Goal: Contribute content: Contribute content

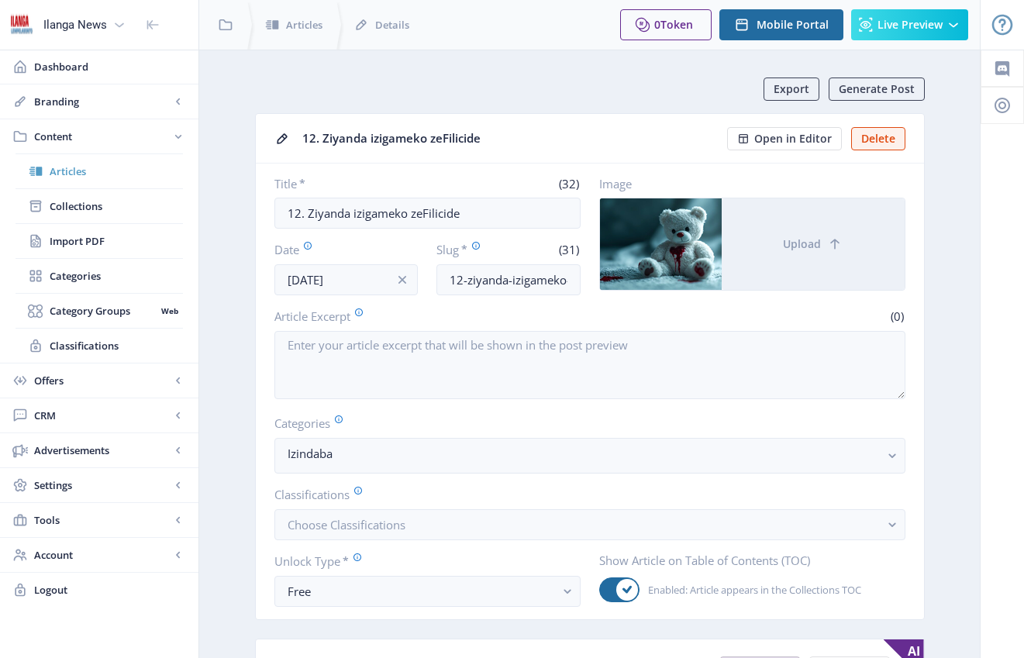
click at [81, 173] on span "Articles" at bounding box center [116, 172] width 133 height 16
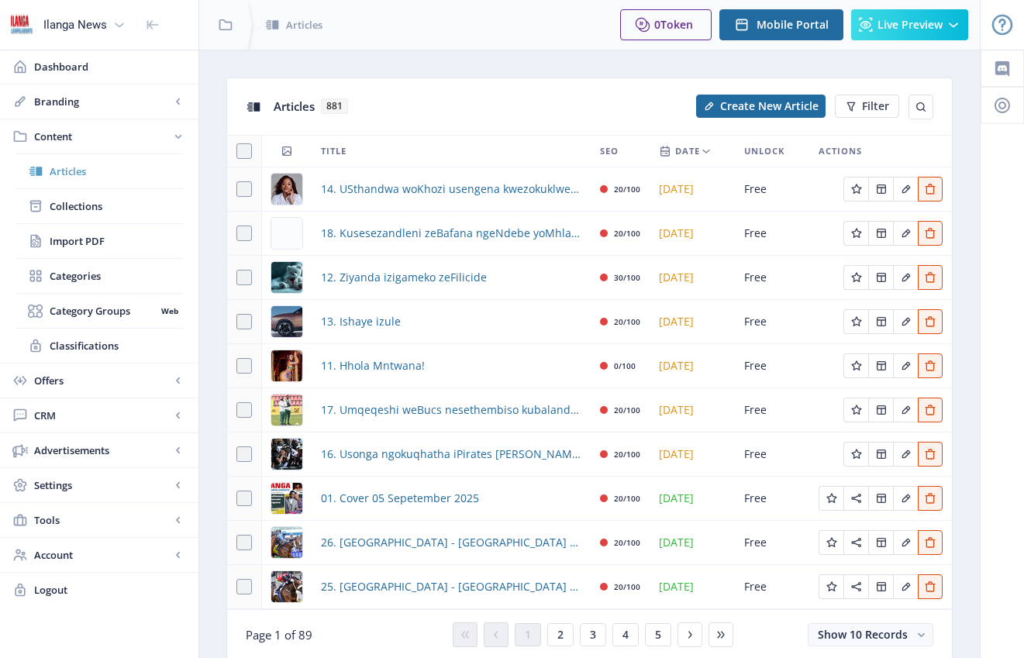
click at [74, 174] on span "Articles" at bounding box center [116, 172] width 133 height 16
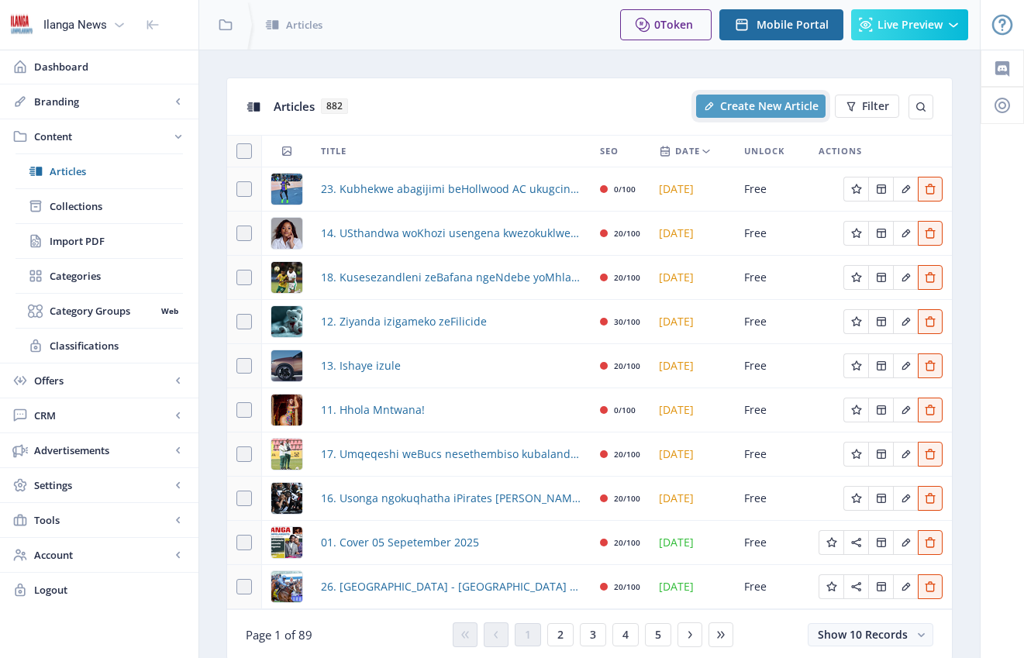
click at [775, 107] on span "Create New Article" at bounding box center [769, 106] width 98 height 12
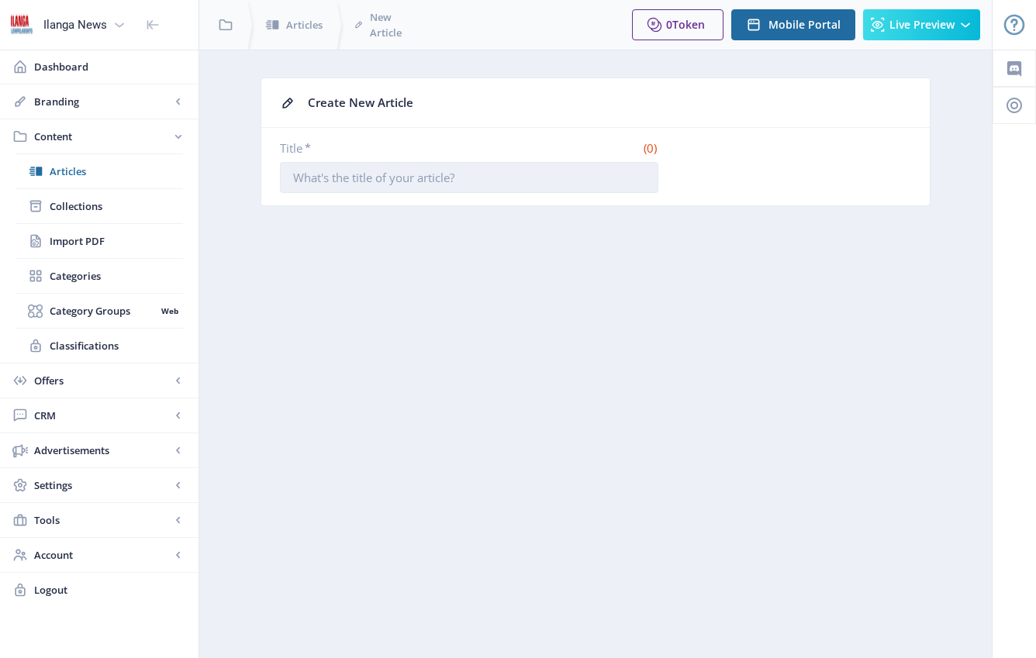
click at [518, 178] on input "Title *" at bounding box center [469, 177] width 378 height 31
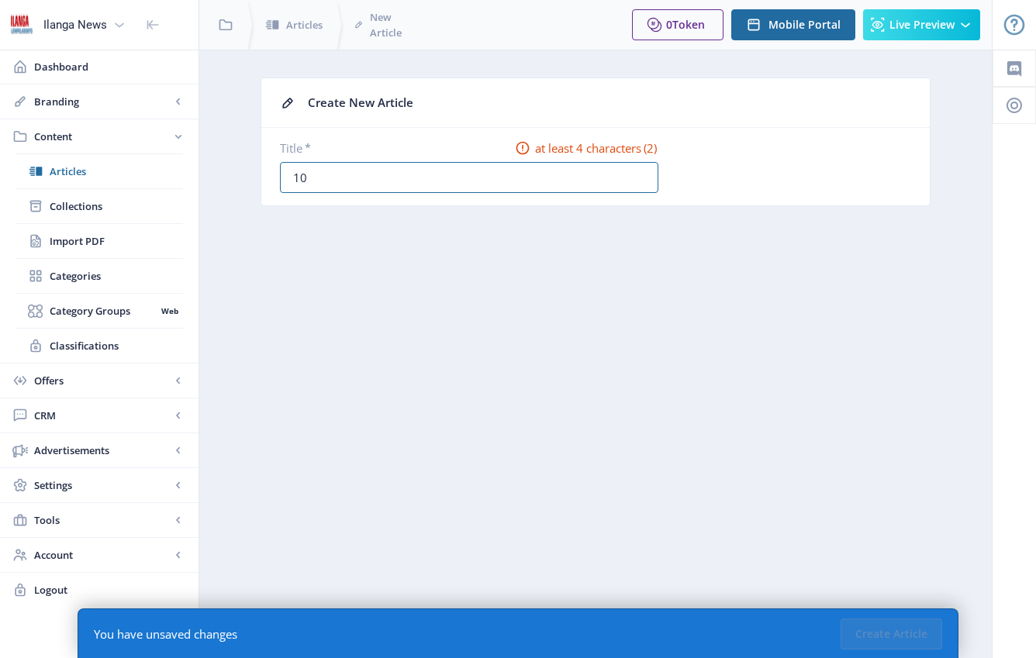
type input "10. Woza Nazo Mzala!"
click at [896, 621] on button "Create Article" at bounding box center [892, 634] width 102 height 31
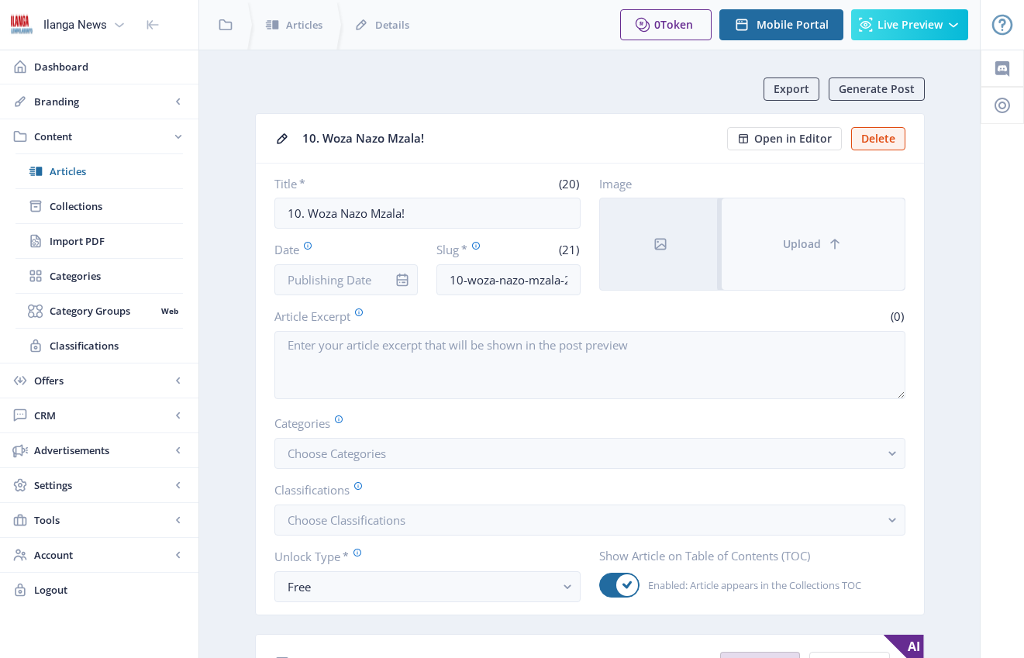
click at [810, 238] on span "Upload" at bounding box center [802, 244] width 38 height 12
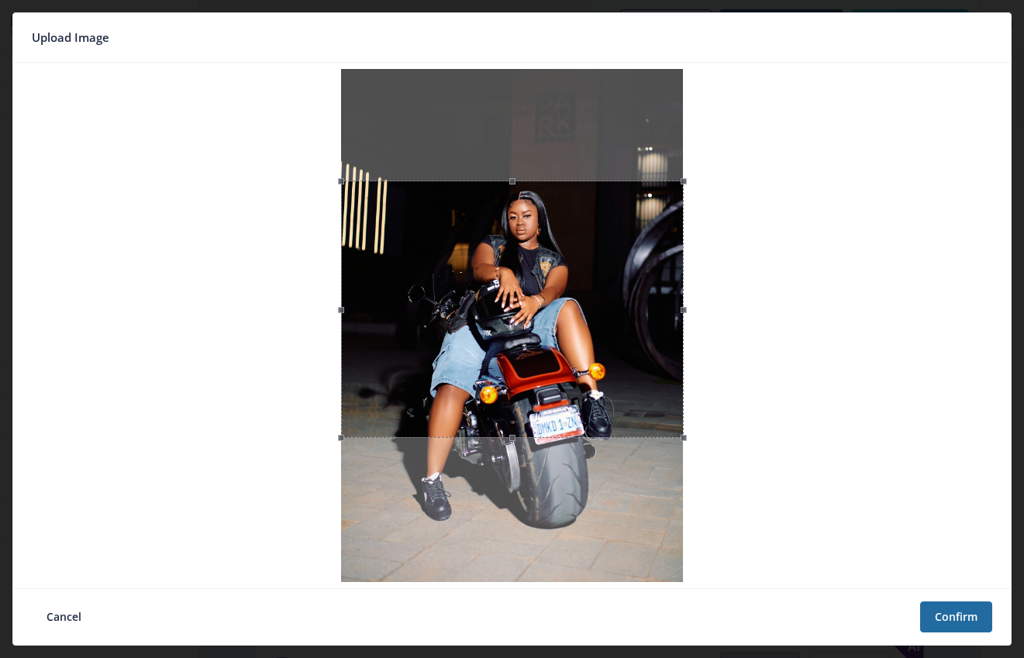
drag, startPoint x: 546, startPoint y: 281, endPoint x: 548, endPoint y: 350, distance: 69.8
click at [548, 350] on div at bounding box center [512, 309] width 343 height 257
click at [948, 602] on button "Confirm" at bounding box center [956, 617] width 72 height 31
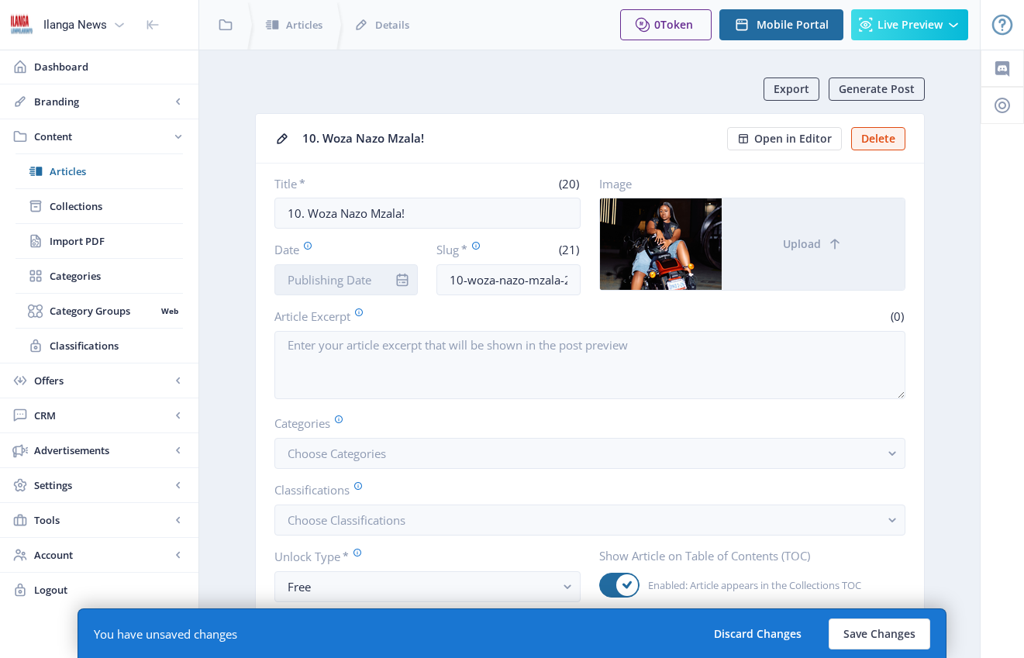
click at [337, 281] on input "Date" at bounding box center [347, 279] width 144 height 31
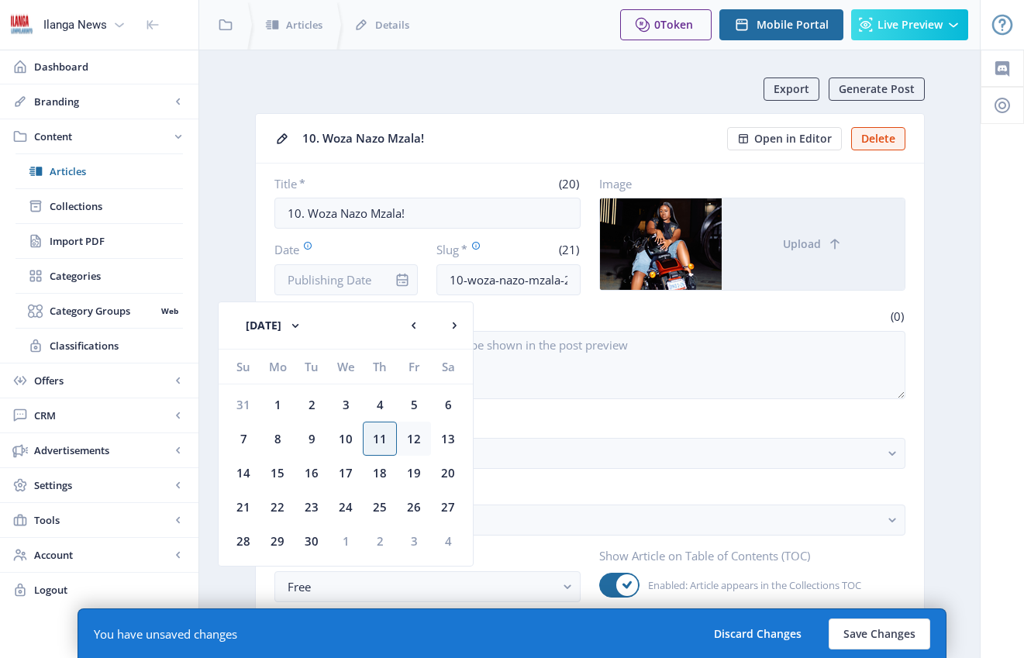
click at [419, 437] on div "12" at bounding box center [414, 439] width 34 height 34
type input "[DATE]"
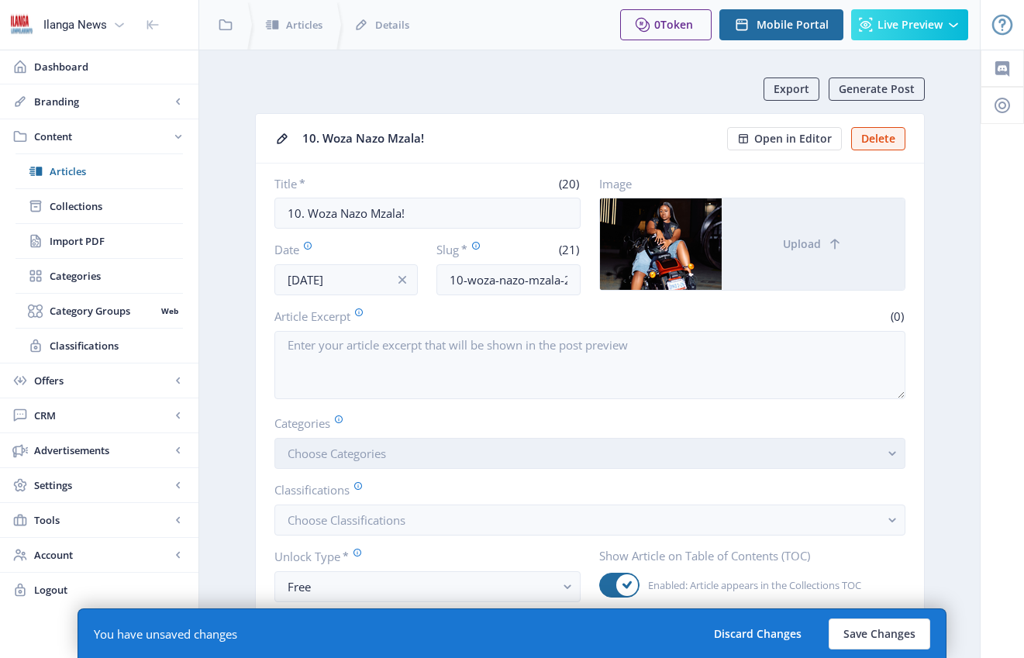
click at [350, 455] on span "Choose Categories" at bounding box center [337, 454] width 98 height 16
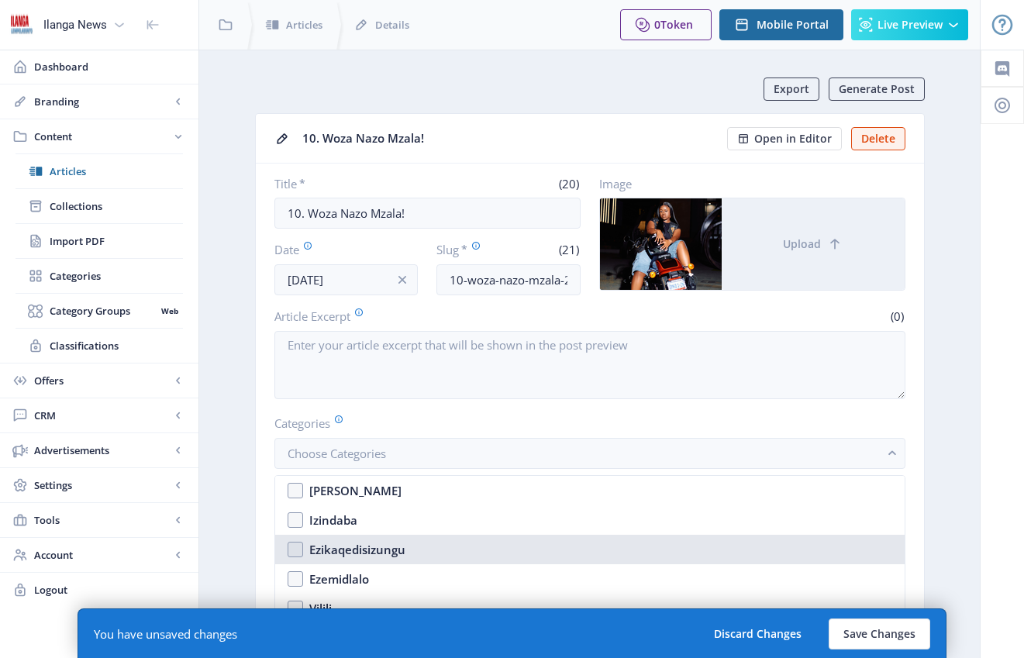
click at [304, 551] on nb-option "Ezikaqedisizungu" at bounding box center [590, 549] width 630 height 29
checkbox input "true"
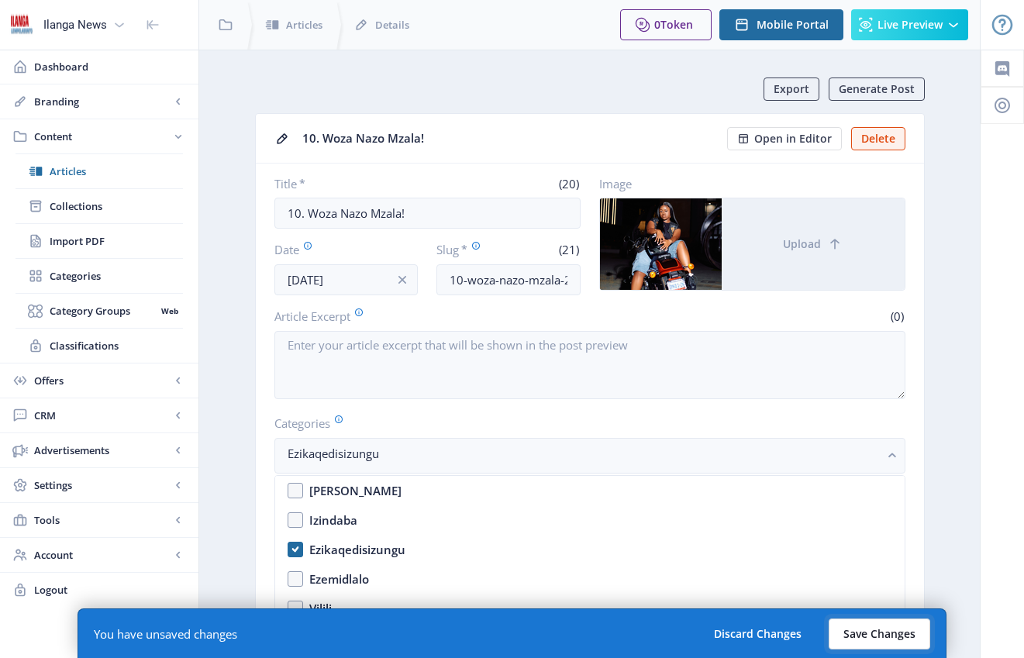
click at [910, 630] on button "Save Changes" at bounding box center [880, 634] width 102 height 31
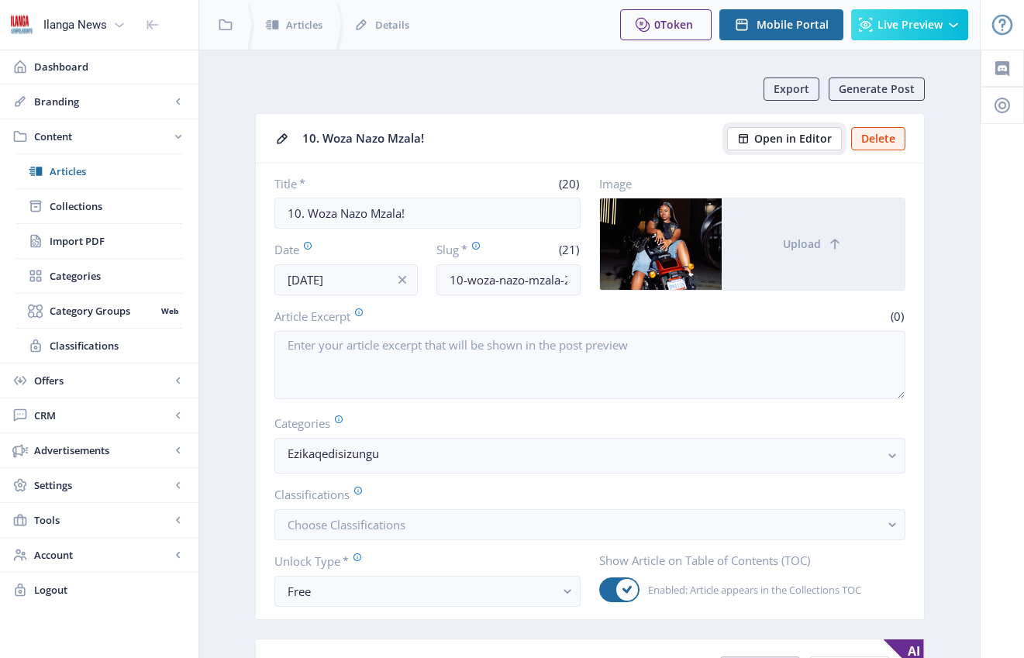
click at [806, 140] on span "Open in Editor" at bounding box center [793, 139] width 78 height 12
click at [88, 174] on span "Articles" at bounding box center [116, 172] width 133 height 16
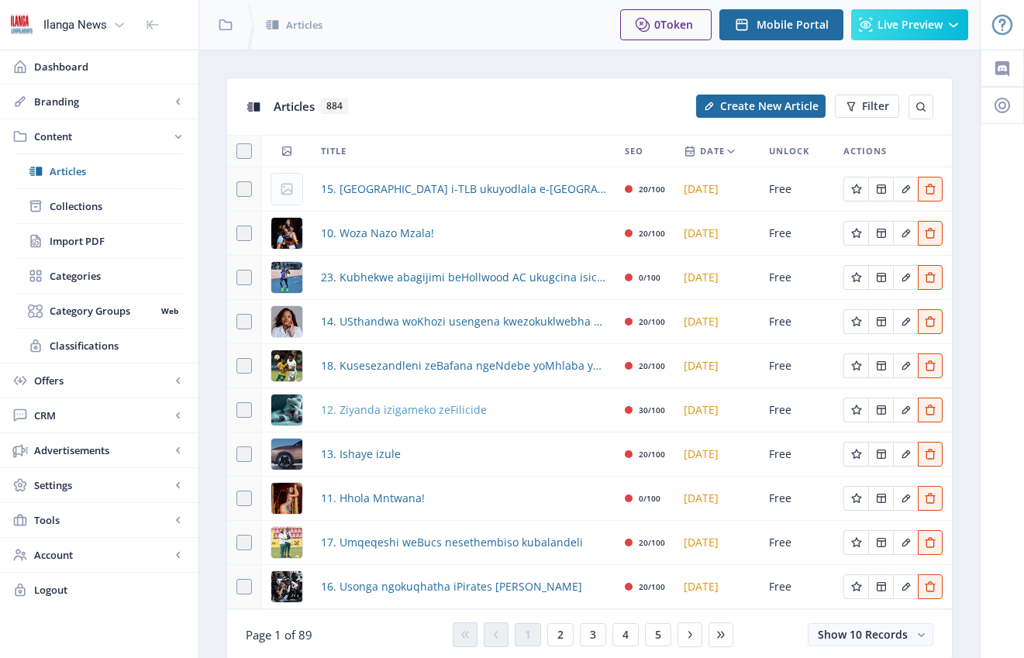
click at [352, 413] on span "12. Ziyanda izigameko zeFilicide" at bounding box center [404, 410] width 166 height 19
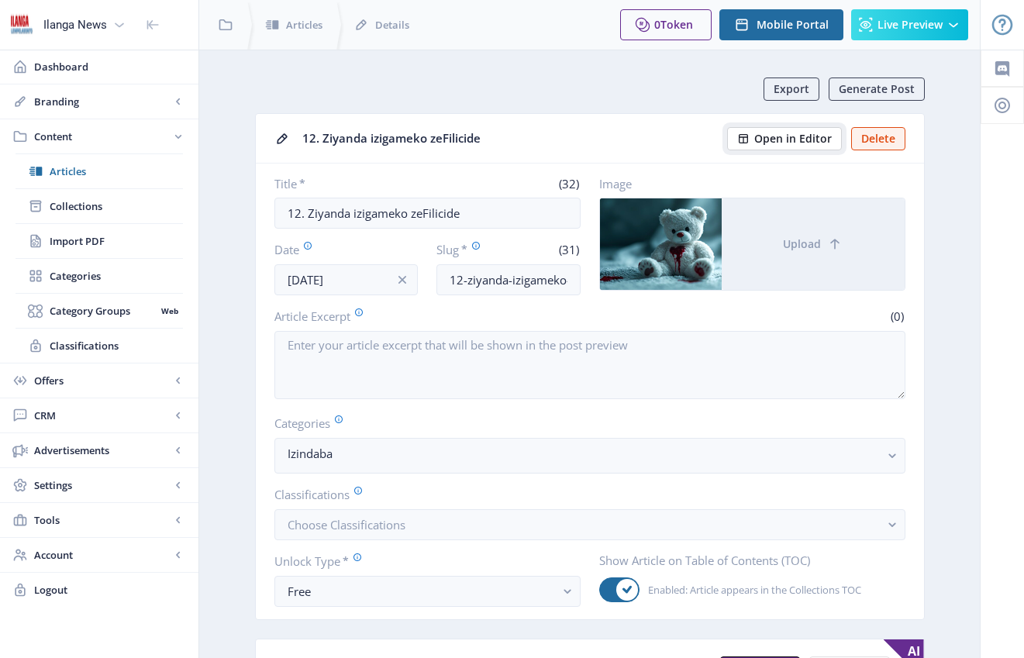
click at [805, 141] on span "Open in Editor" at bounding box center [793, 139] width 78 height 12
